Goal: Navigation & Orientation: Find specific page/section

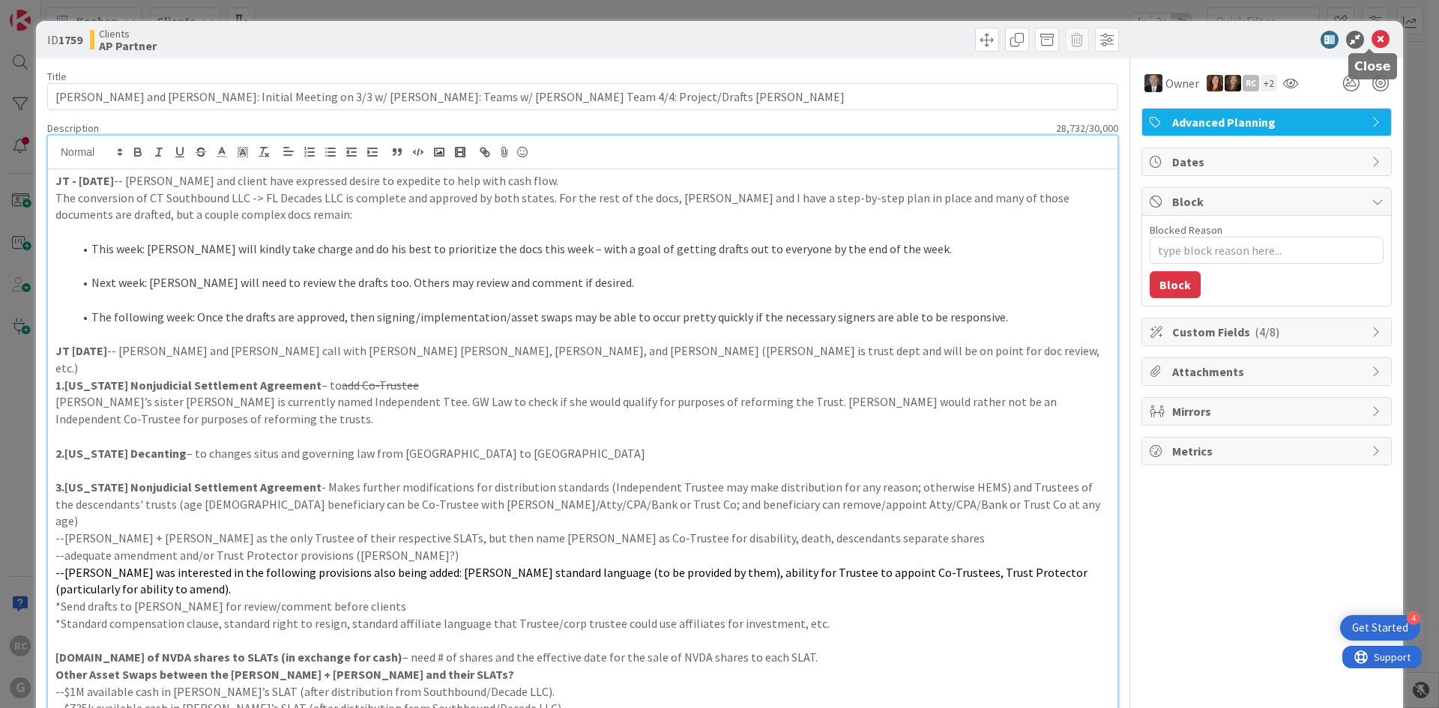
click at [1376, 35] on icon at bounding box center [1380, 40] width 18 height 18
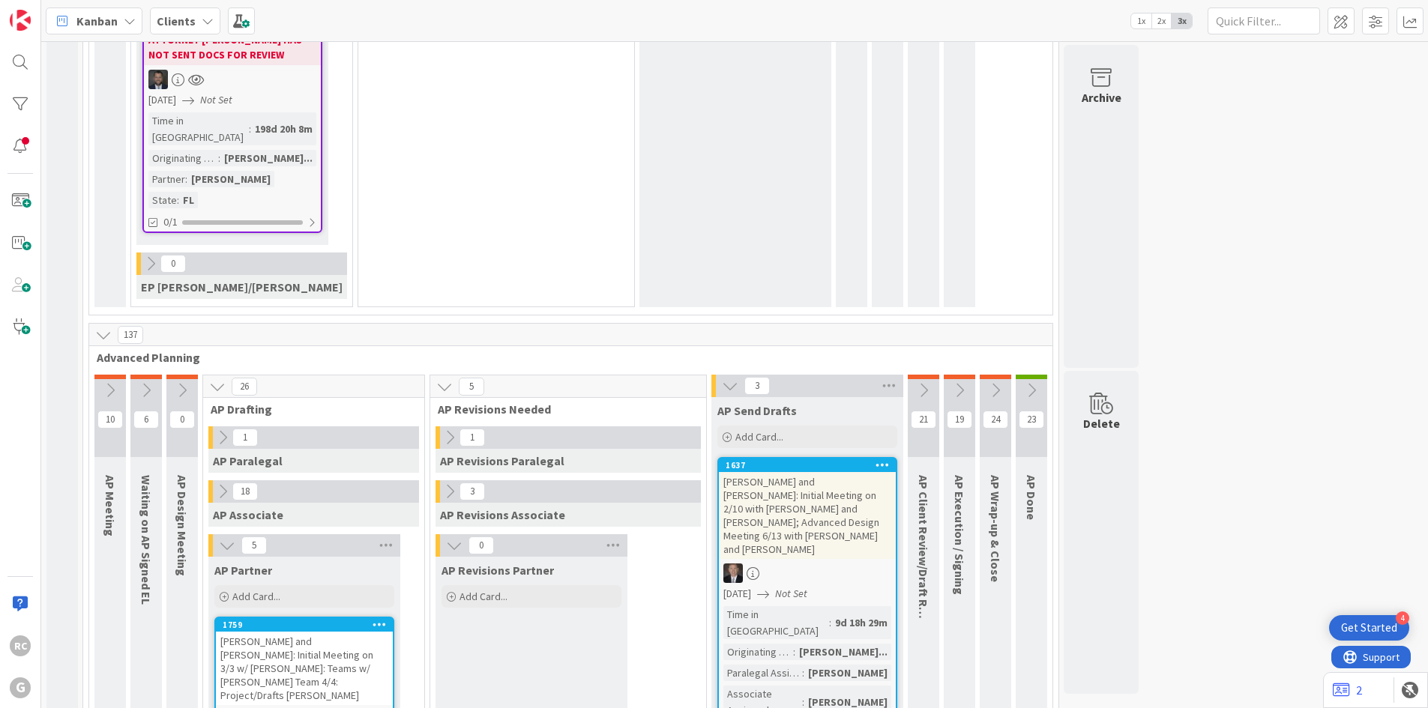
click at [89, 15] on span "Kanban" at bounding box center [96, 21] width 41 height 18
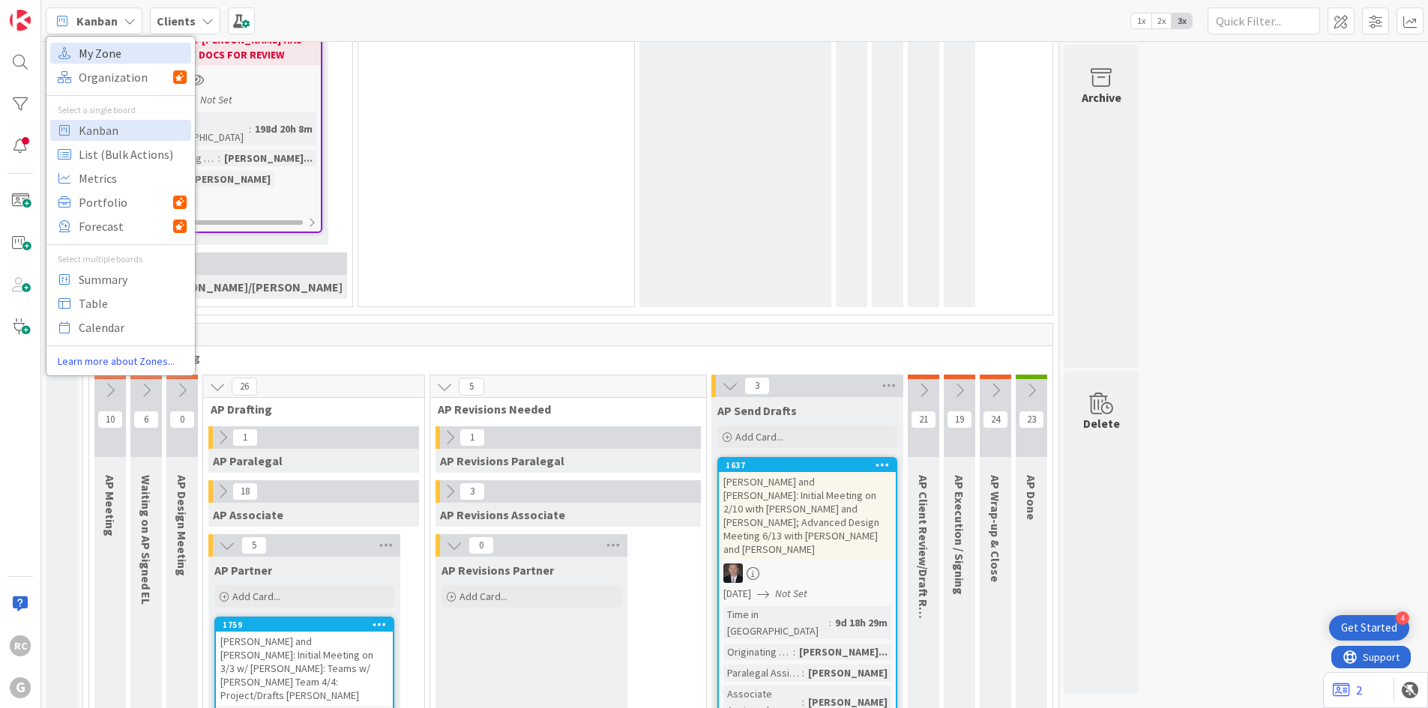
click at [98, 51] on span "My Zone" at bounding box center [133, 53] width 108 height 22
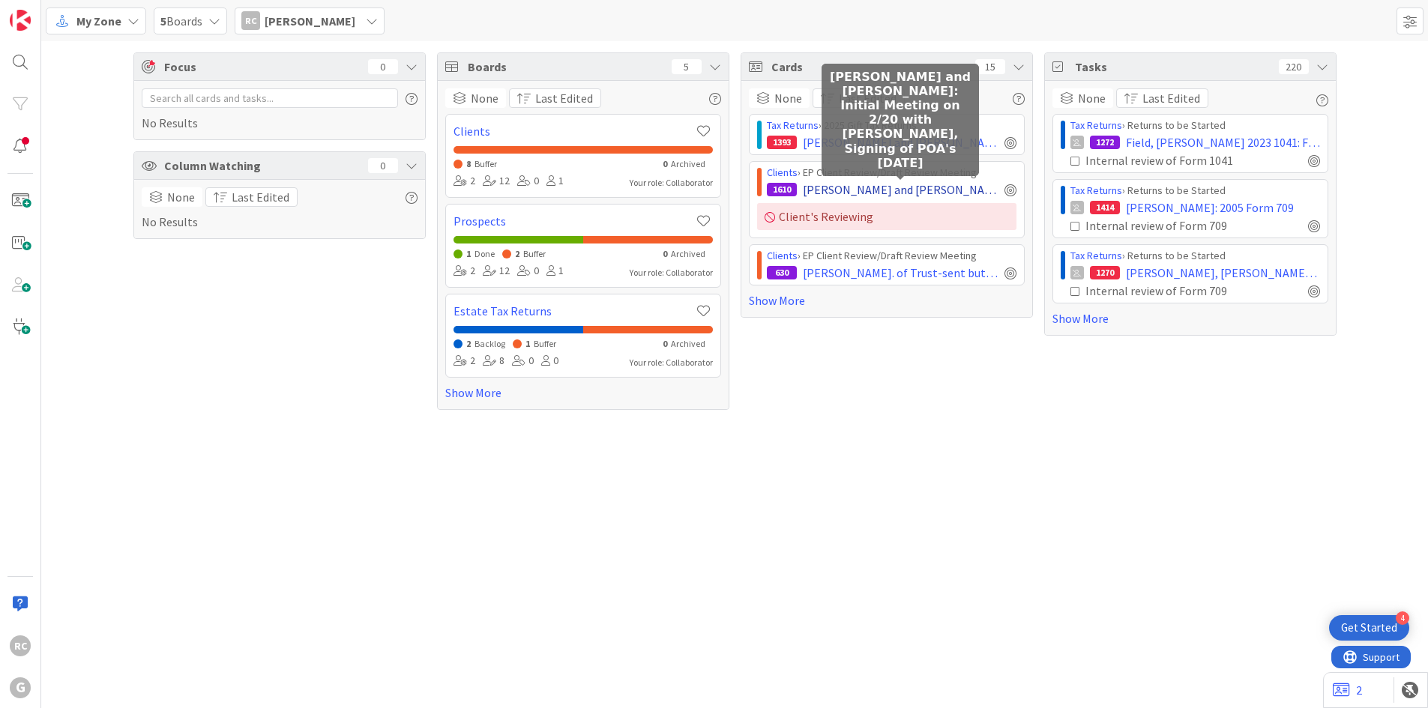
click at [885, 192] on span "[PERSON_NAME] and [PERSON_NAME]: Initial Meeting on 2/20 with [PERSON_NAME], Si…" at bounding box center [901, 190] width 196 height 18
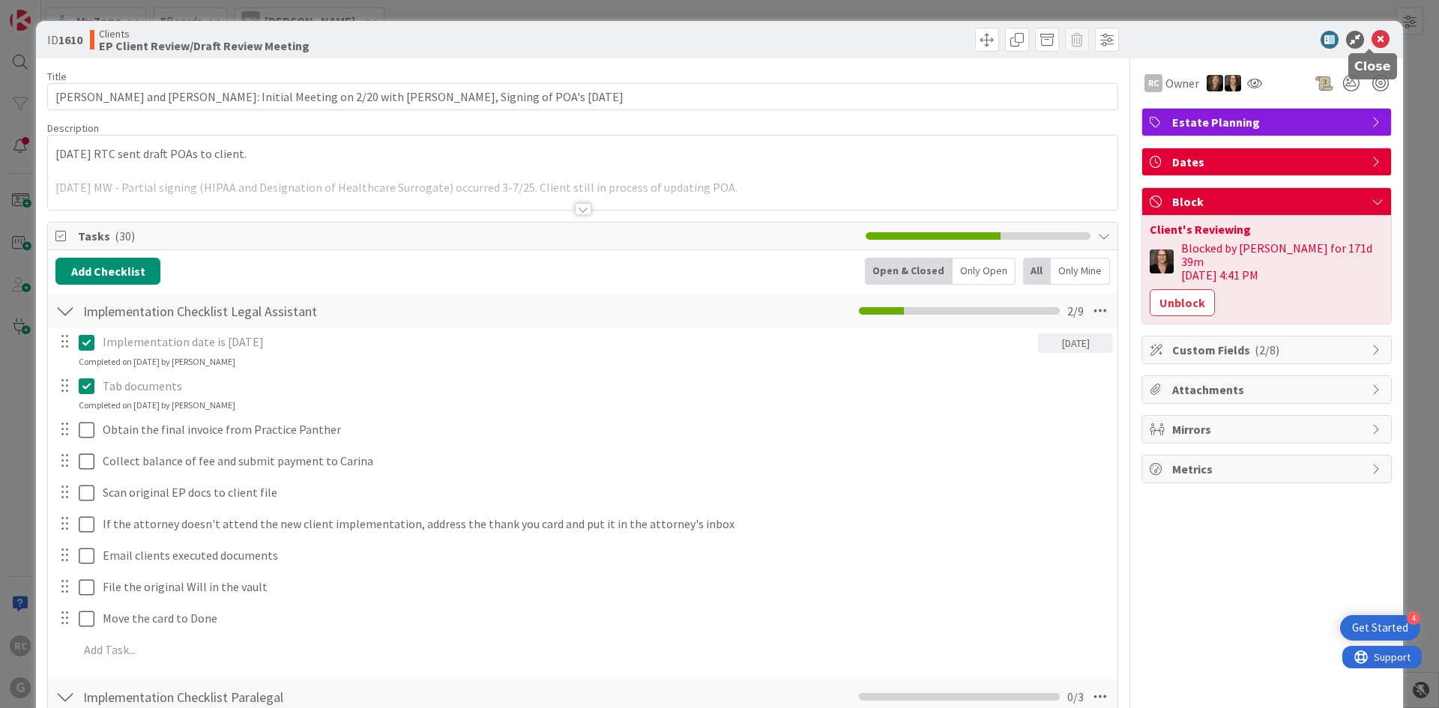
click at [1373, 38] on icon at bounding box center [1380, 40] width 18 height 18
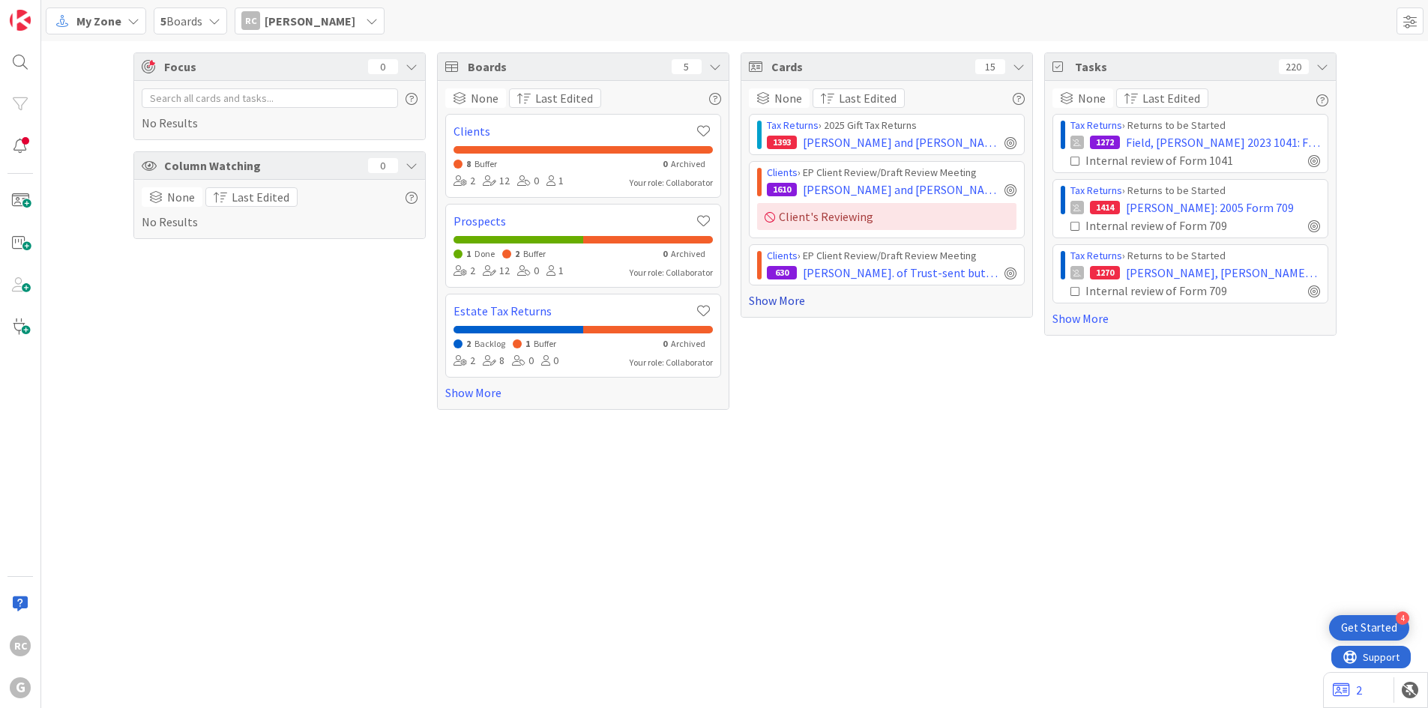
click at [774, 304] on link "Show More" at bounding box center [887, 301] width 276 height 18
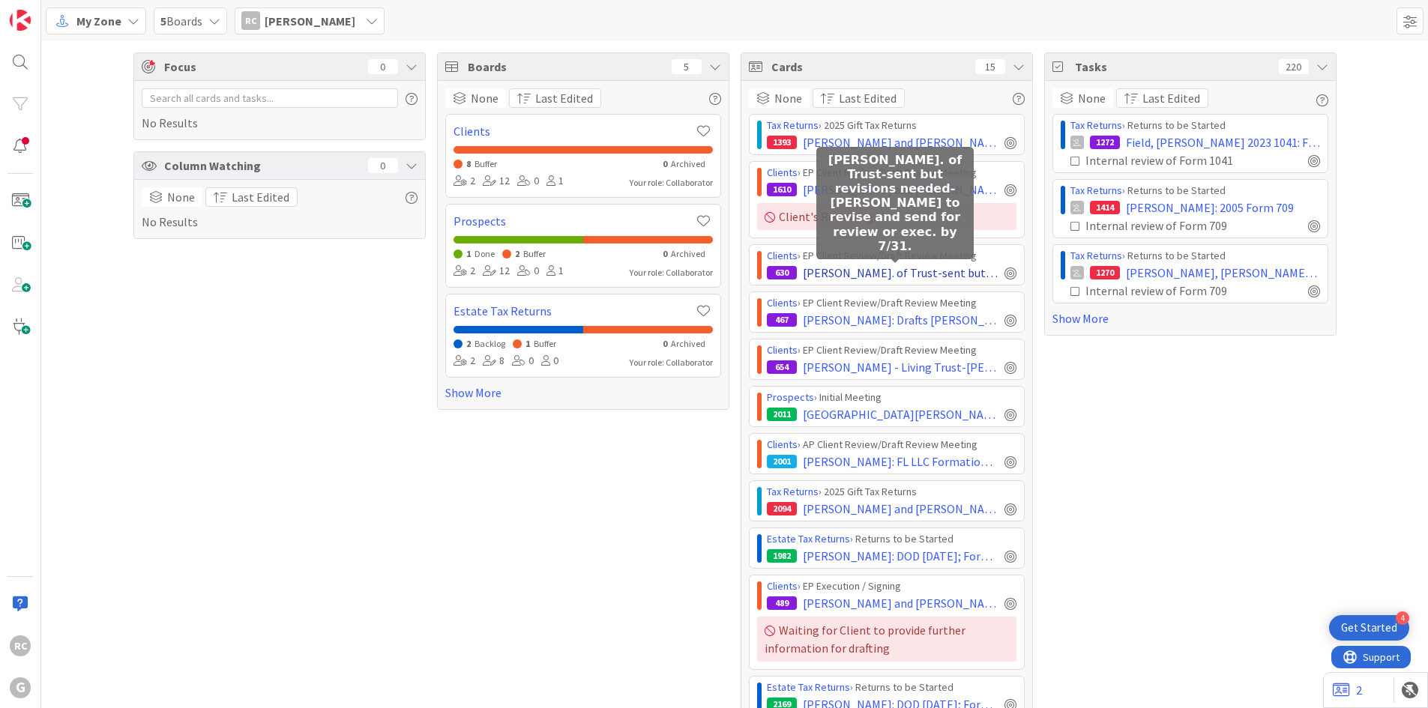
click at [871, 270] on span "[PERSON_NAME]. of Trust-sent but revisions needed-[PERSON_NAME] to revise and s…" at bounding box center [901, 273] width 196 height 18
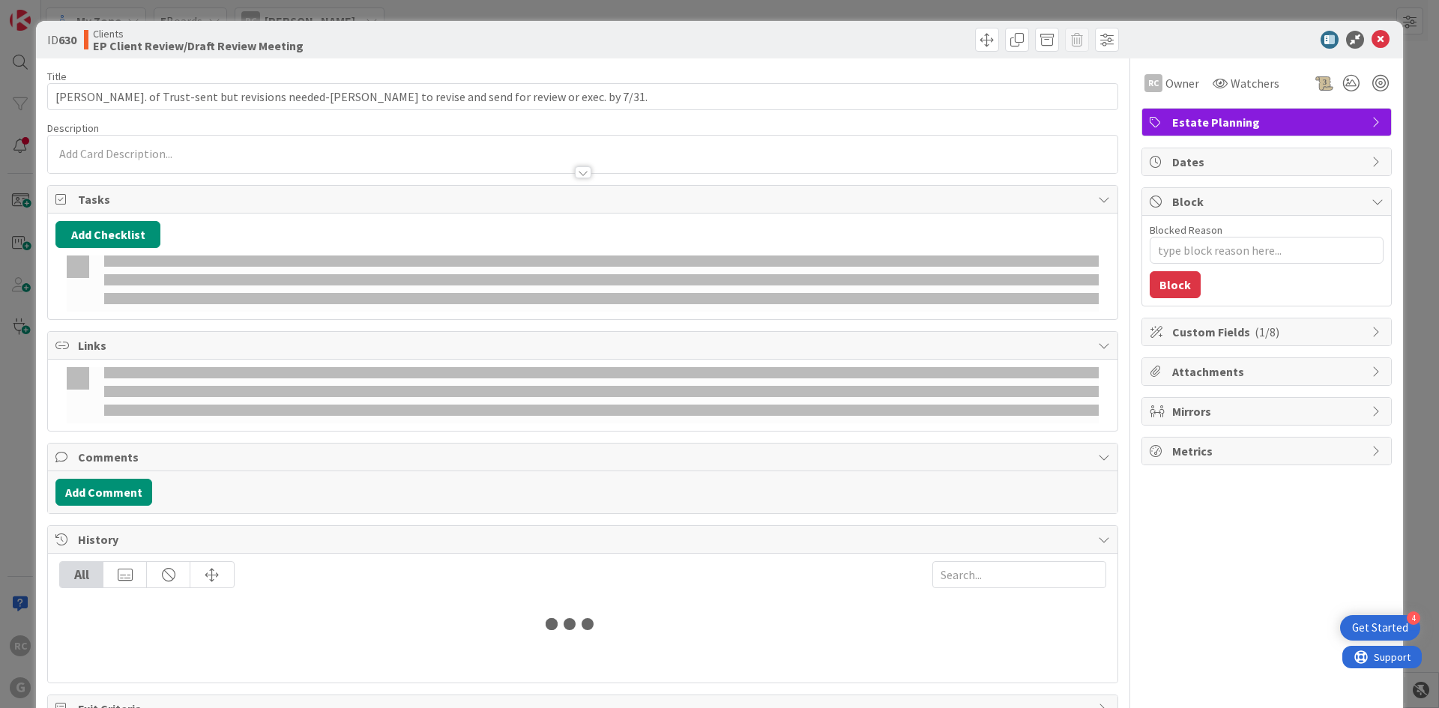
type textarea "x"
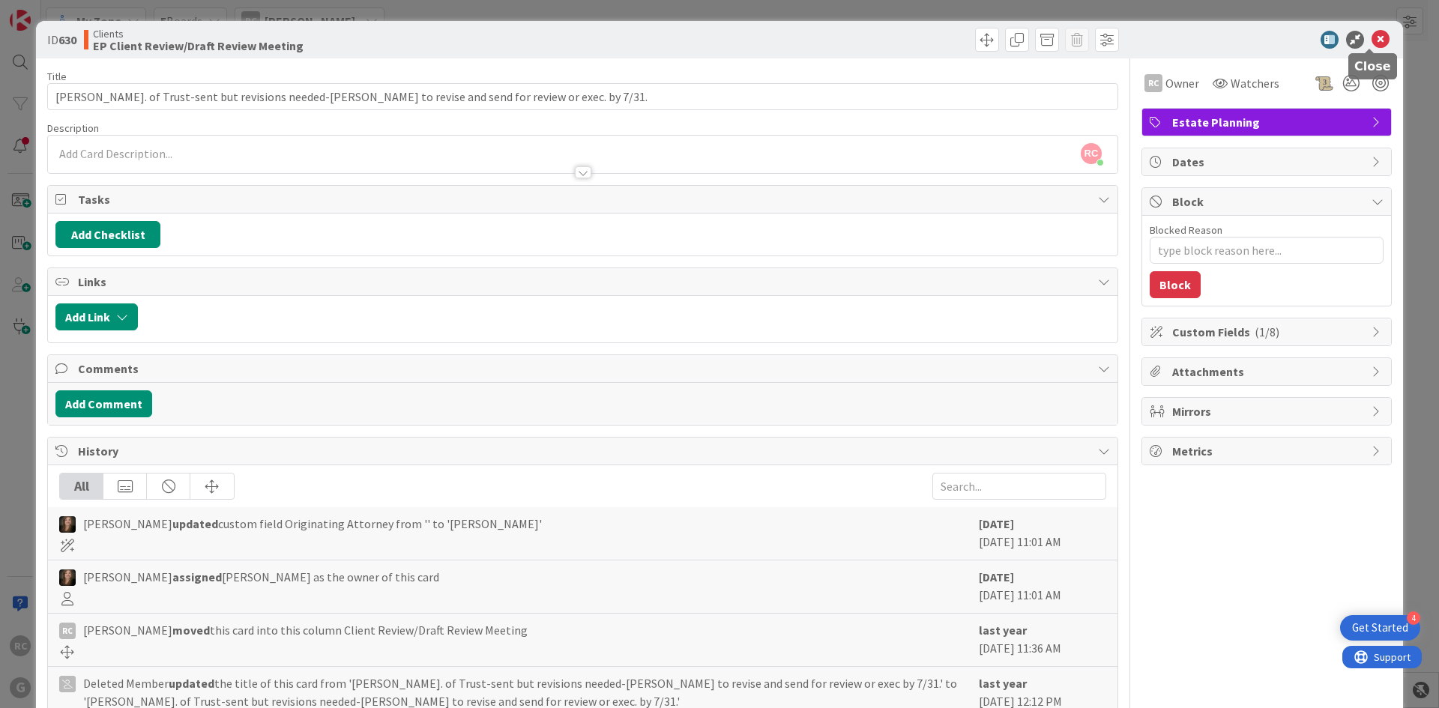
click at [1371, 37] on icon at bounding box center [1380, 40] width 18 height 18
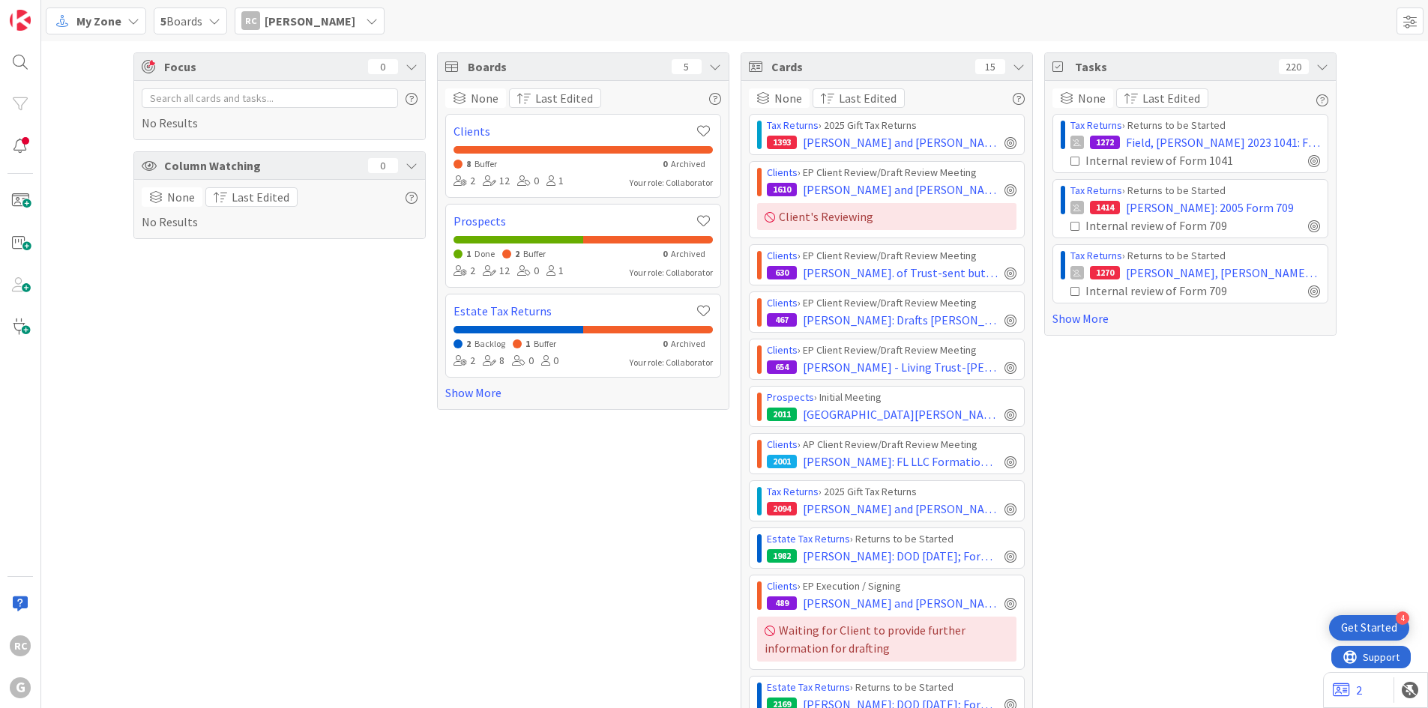
click at [124, 21] on div "My Zone" at bounding box center [96, 20] width 100 height 27
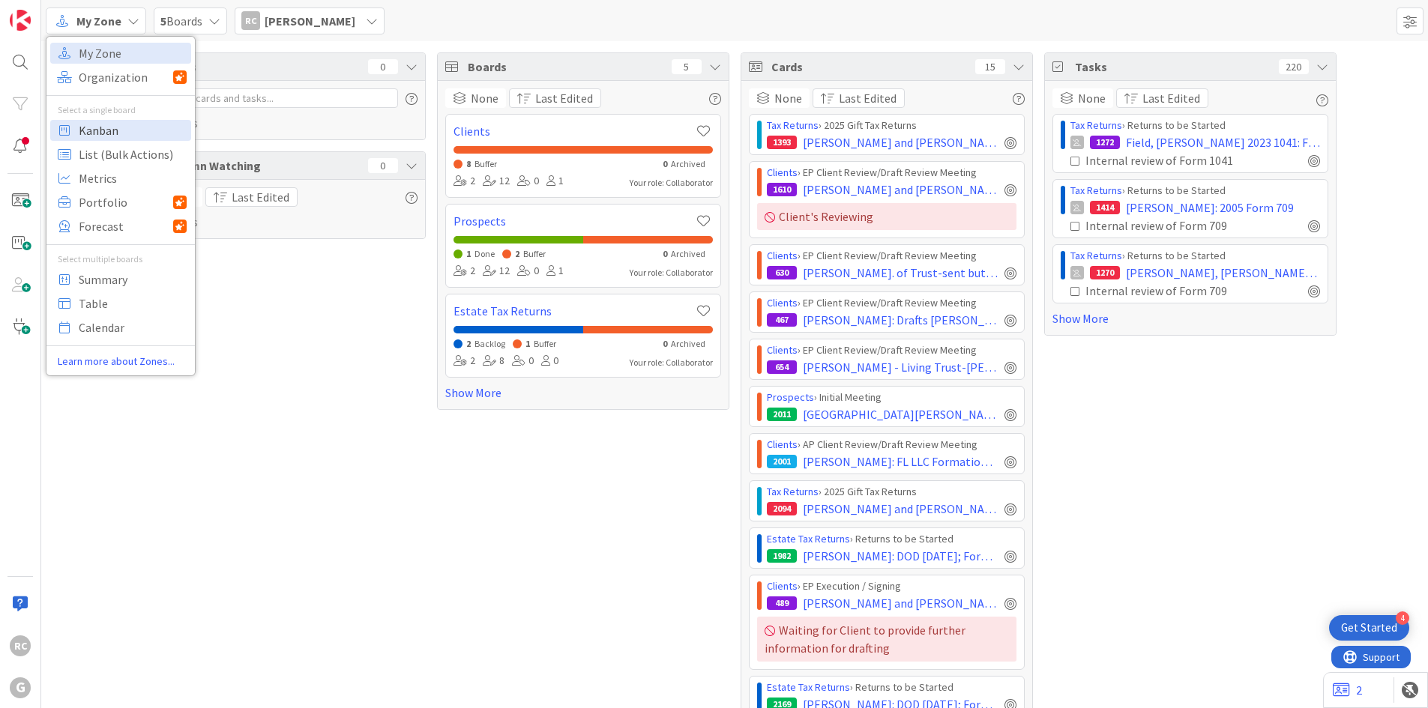
click at [118, 131] on span "Kanban" at bounding box center [133, 130] width 108 height 22
